Goal: Navigation & Orientation: Find specific page/section

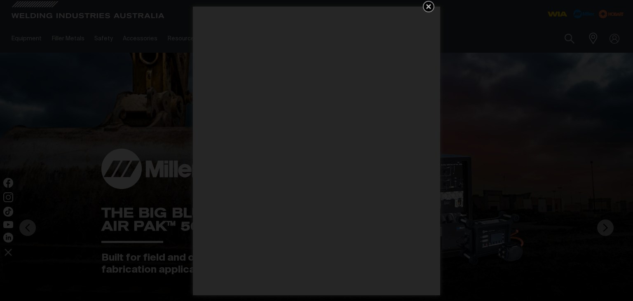
click at [428, 6] on icon "Get 5 WIA Welding Guides Free!" at bounding box center [429, 7] width 10 height 10
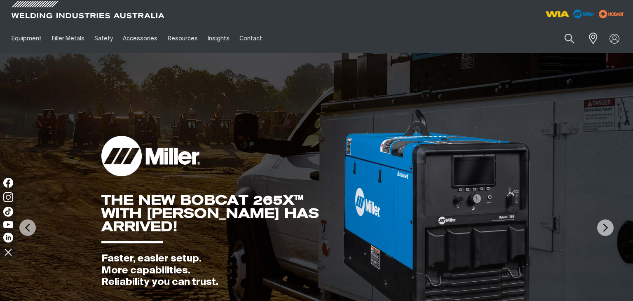
click at [556, 14] on img at bounding box center [558, 14] width 31 height 15
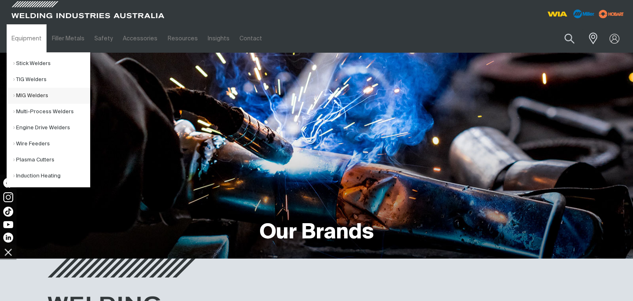
click at [21, 96] on link "MIG Welders" at bounding box center [51, 96] width 77 height 16
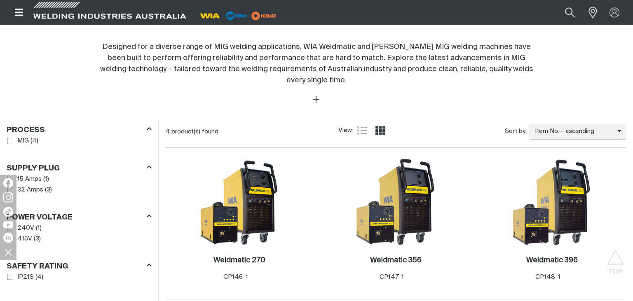
scroll to position [261, 0]
